Goal: Transaction & Acquisition: Purchase product/service

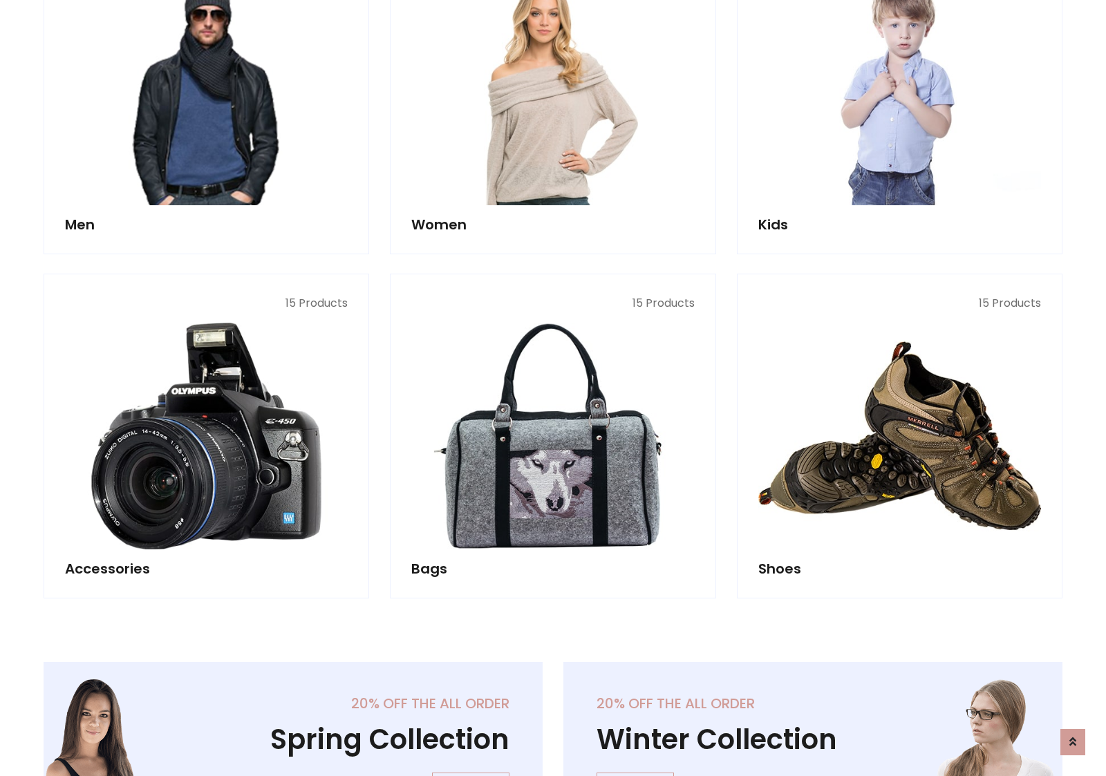
scroll to position [462, 0]
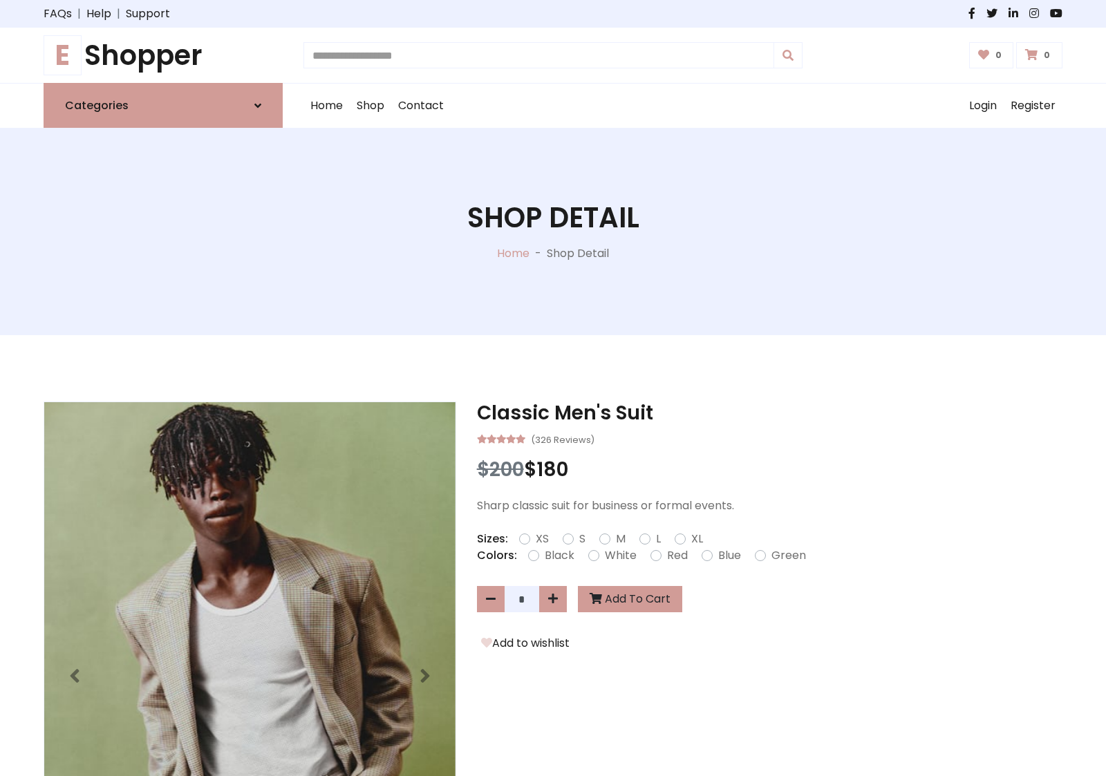
click at [163, 55] on h1 "E Shopper" at bounding box center [163, 55] width 239 height 33
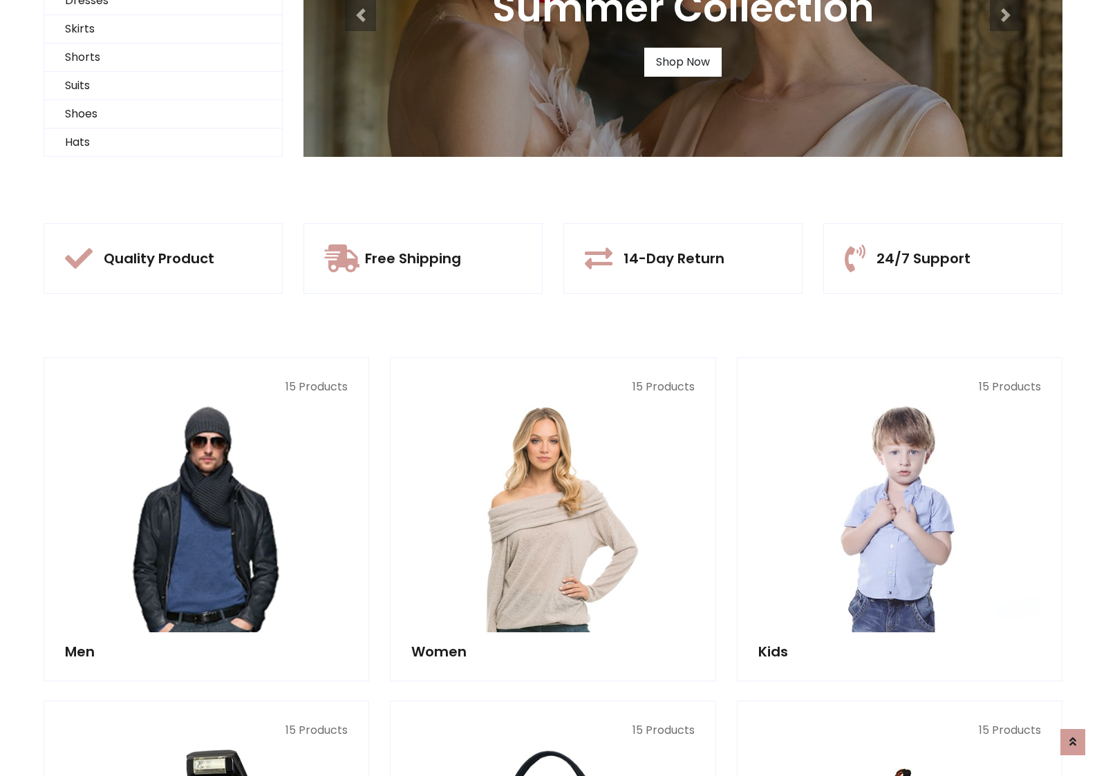
scroll to position [133, 0]
